Goal: Check status: Check status

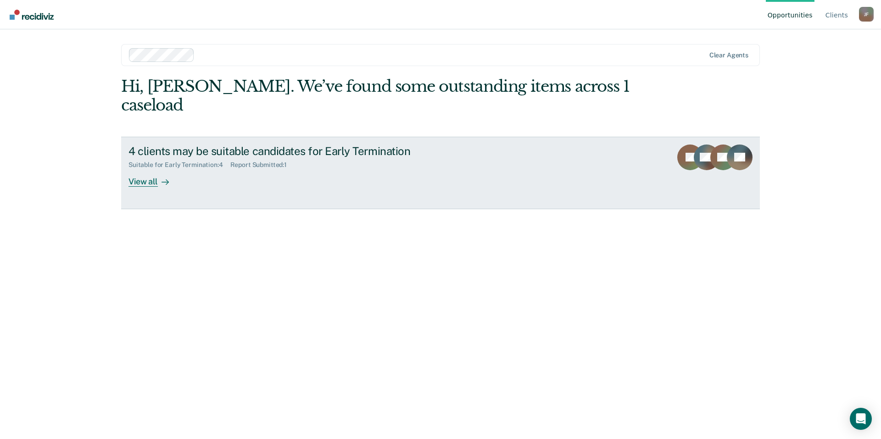
click at [146, 169] on div "View all" at bounding box center [154, 178] width 51 height 18
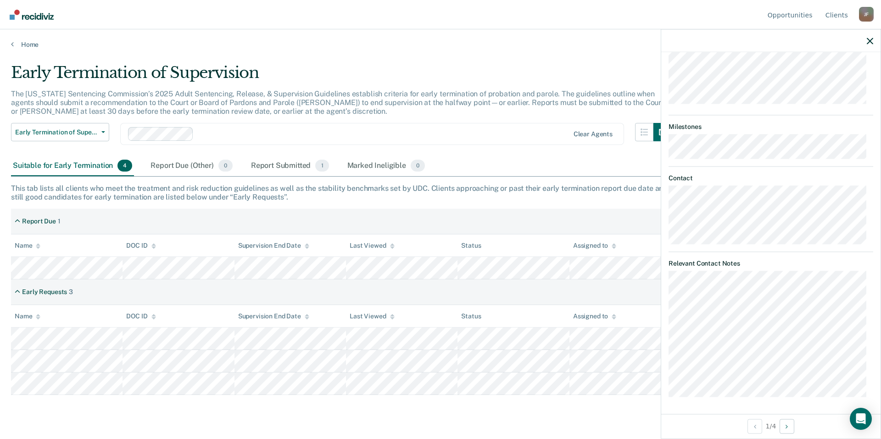
scroll to position [422, 0]
click at [791, 426] on button "Next Opportunity" at bounding box center [787, 426] width 15 height 15
click at [787, 426] on button "Next Opportunity" at bounding box center [787, 426] width 15 height 15
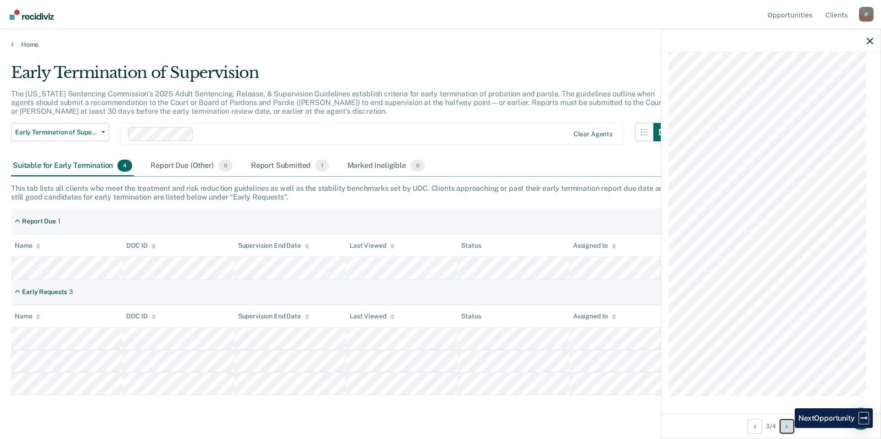
click at [788, 428] on icon "Next Opportunity" at bounding box center [787, 426] width 2 height 6
drag, startPoint x: 844, startPoint y: 0, endPoint x: 607, endPoint y: 47, distance: 241.5
click at [607, 47] on link "Home" at bounding box center [440, 44] width 859 height 8
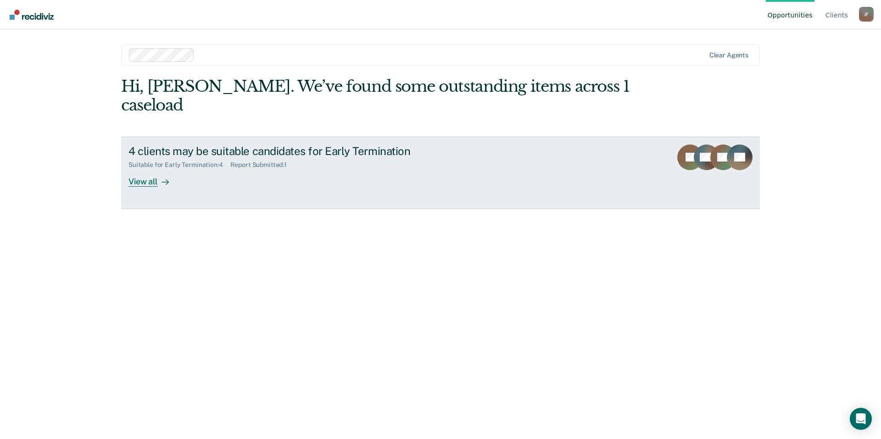
click at [254, 161] on div "Report Submitted : 1" at bounding box center [262, 165] width 64 height 8
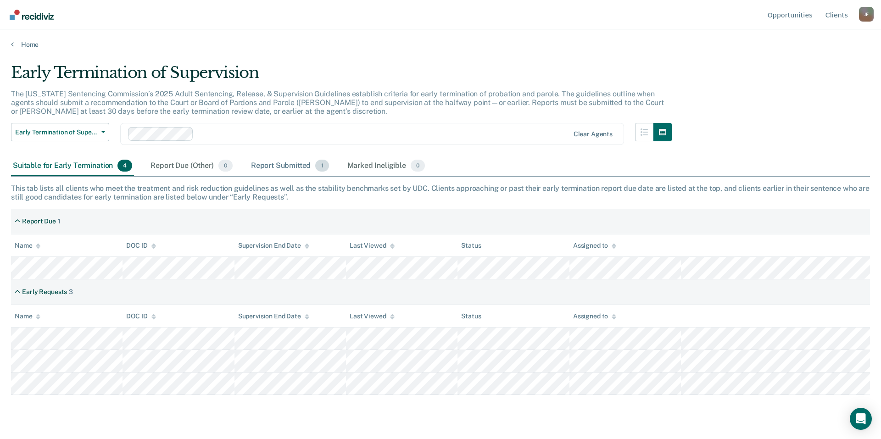
click at [287, 167] on div "Report Submitted 1" at bounding box center [290, 166] width 82 height 20
